Goal: Check status: Check status

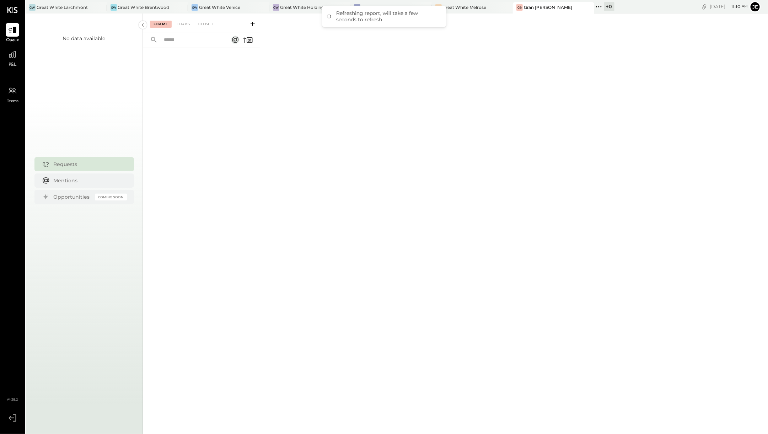
click at [372, 19] on div "Refreshing report, will take a few seconds to refresh" at bounding box center [387, 16] width 103 height 13
drag, startPoint x: 372, startPoint y: 19, endPoint x: 347, endPoint y: 25, distance: 26.1
click at [369, 19] on div "Refreshing report, will take a few seconds to refresh" at bounding box center [387, 16] width 103 height 13
